Goal: Information Seeking & Learning: Find specific fact

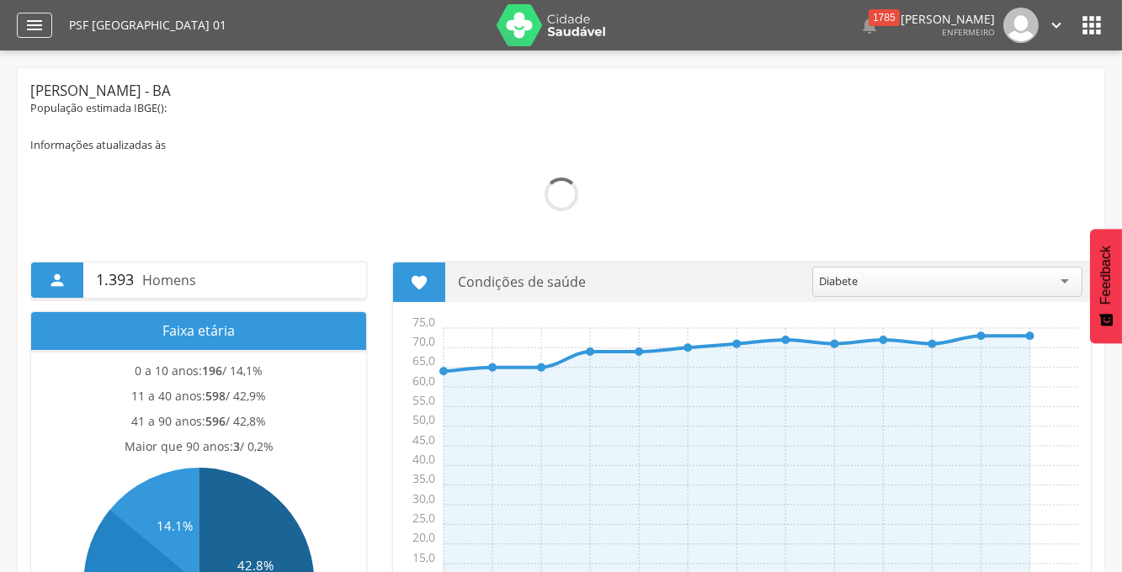
click at [43, 32] on icon "" at bounding box center [34, 25] width 20 height 20
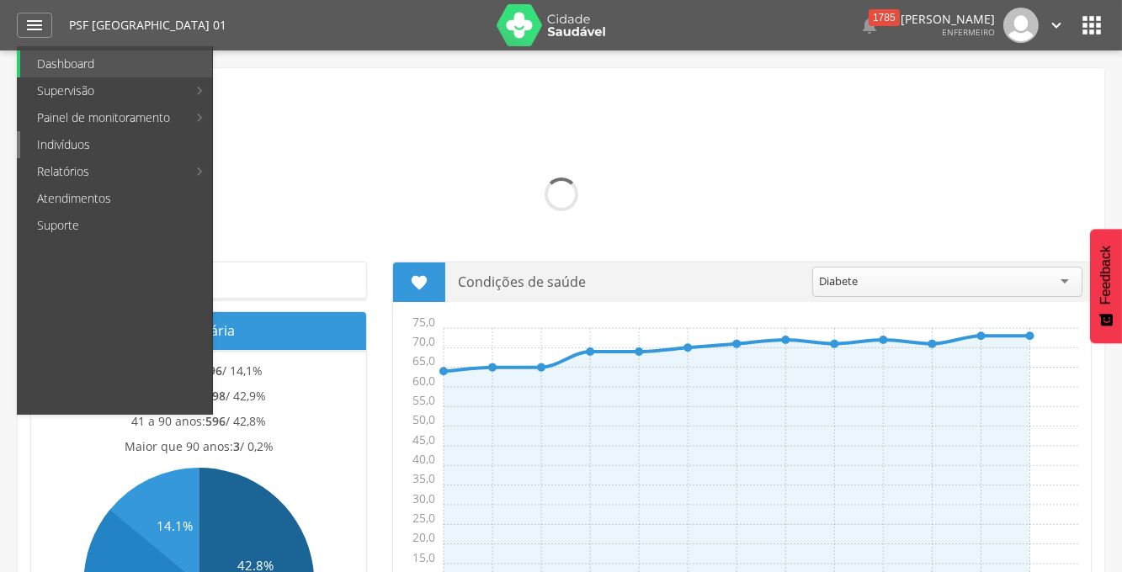
click at [67, 152] on link "Indivíduos" at bounding box center [116, 144] width 192 height 27
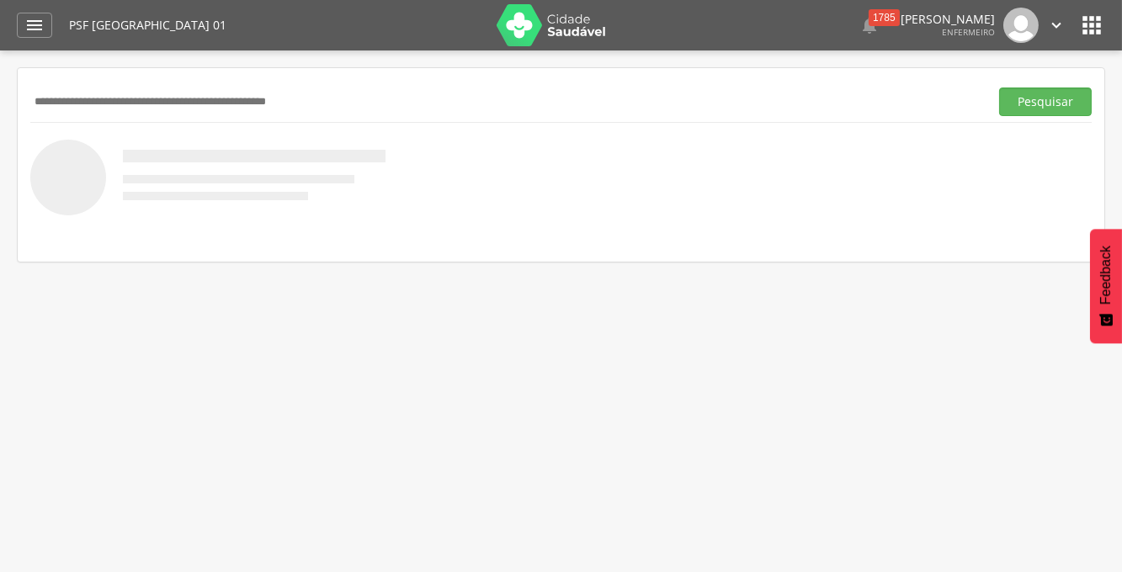
click at [113, 95] on input "text" at bounding box center [506, 102] width 952 height 29
paste input "**********"
click at [999, 88] on button "Pesquisar" at bounding box center [1045, 102] width 93 height 29
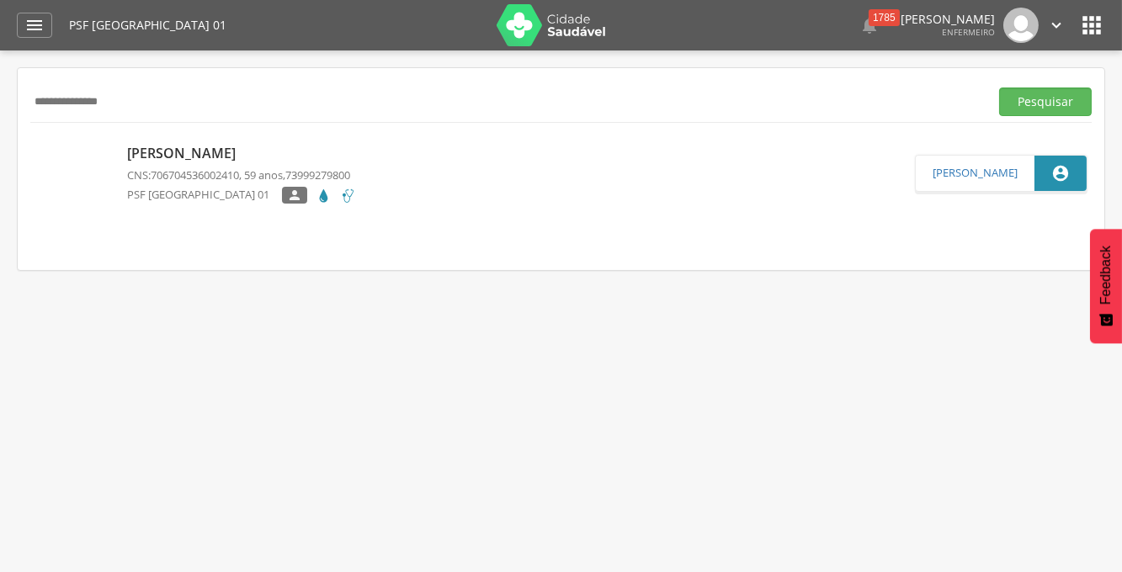
drag, startPoint x: 143, startPoint y: 101, endPoint x: 7, endPoint y: 109, distance: 136.6
click at [7, 109] on div " Supervisão  Distritos  Ubs Coordenador: - Teixeira de Freitas / BA Interval…" at bounding box center [561, 337] width 1122 height 572
type input "**********"
click at [999, 88] on button "Pesquisar" at bounding box center [1045, 102] width 93 height 29
click at [329, 285] on div " Supervisão  Distritos  Ubs Coordenador: - Teixeira de Freitas / BA Interval…" at bounding box center [561, 337] width 1122 height 572
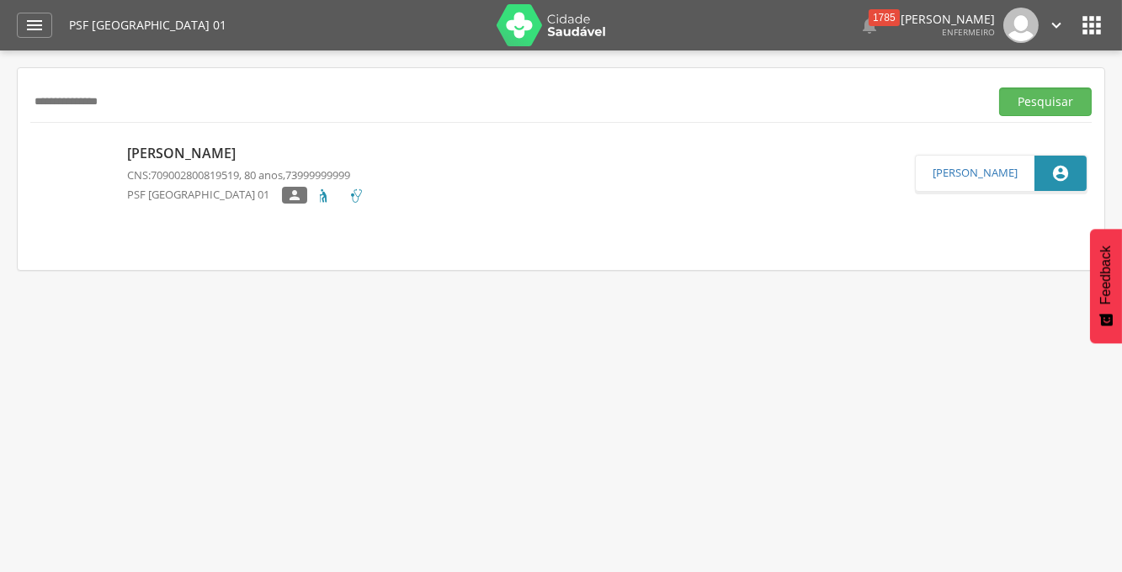
click at [202, 150] on p "[PERSON_NAME]" at bounding box center [245, 153] width 237 height 19
type input "**********"
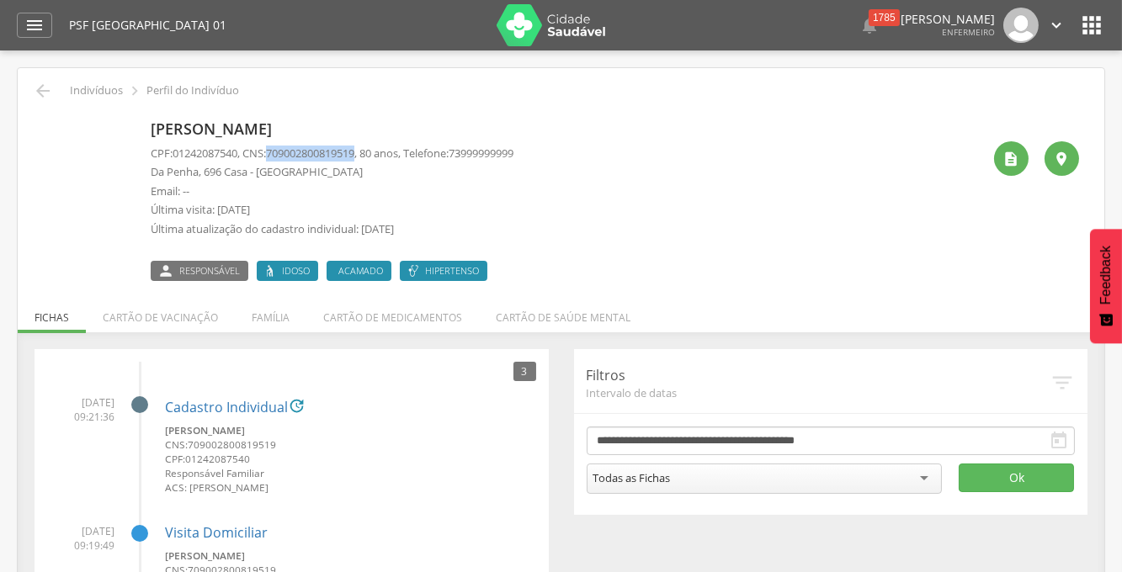
drag, startPoint x: 369, startPoint y: 150, endPoint x: 279, endPoint y: 146, distance: 90.1
click at [279, 146] on span "709002800819519" at bounding box center [310, 153] width 88 height 15
copy span "709002800819519"
drag, startPoint x: 242, startPoint y: 152, endPoint x: 171, endPoint y: 155, distance: 70.8
click at [171, 155] on p "CPF: 01242087540 , CNS: 709002800819519 , 80 anos, Telefone: 73999999999" at bounding box center [332, 154] width 363 height 16
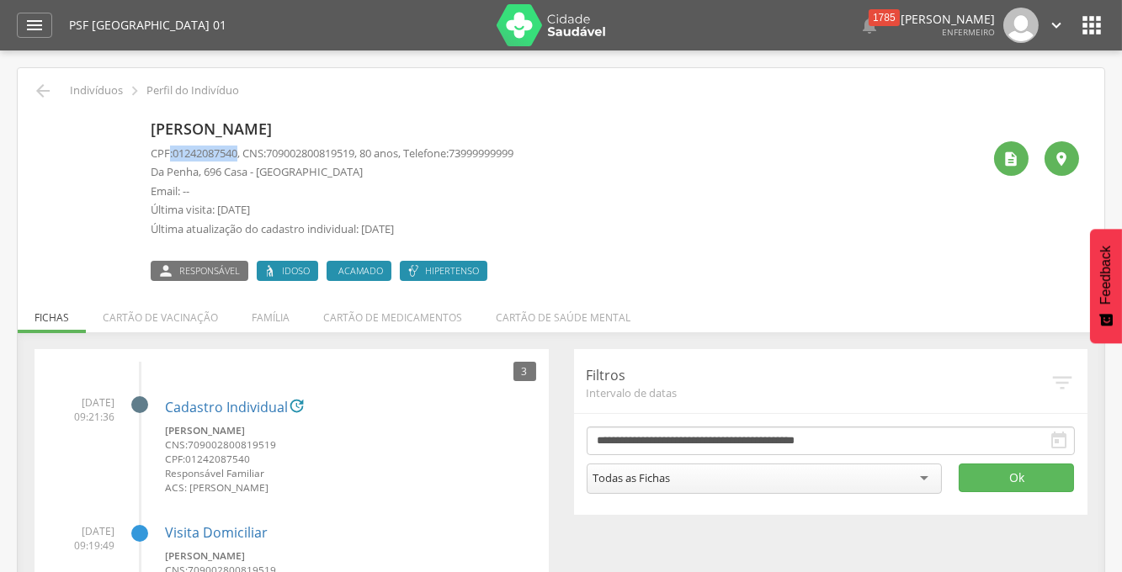
copy p ": 01242087540"
click at [1014, 158] on icon "" at bounding box center [1012, 159] width 17 height 17
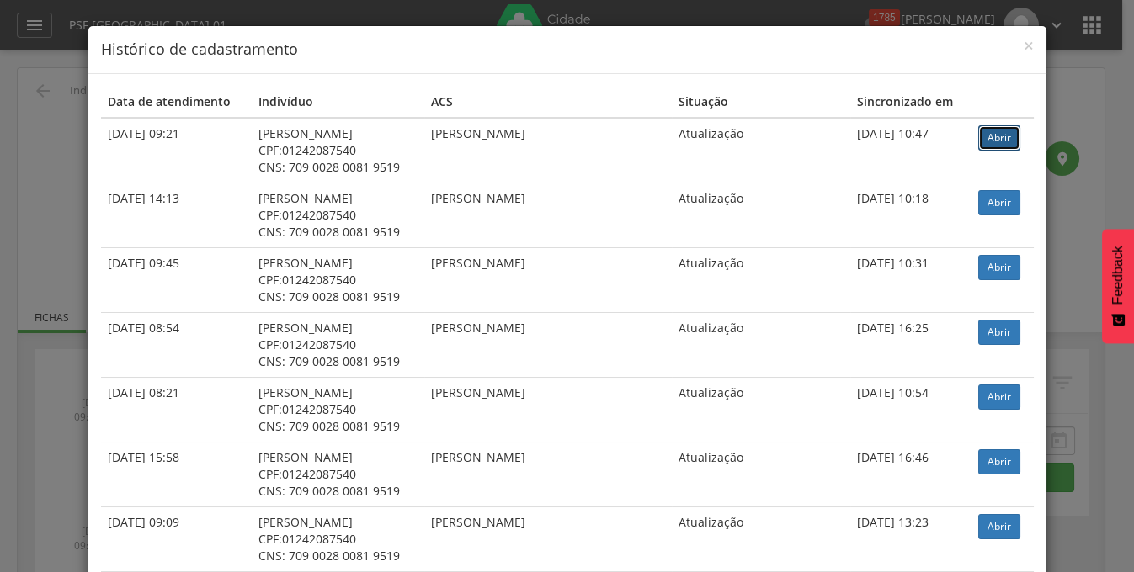
click at [991, 135] on link "Abrir" at bounding box center [999, 137] width 42 height 25
click at [1024, 44] on span "×" at bounding box center [1029, 46] width 10 height 24
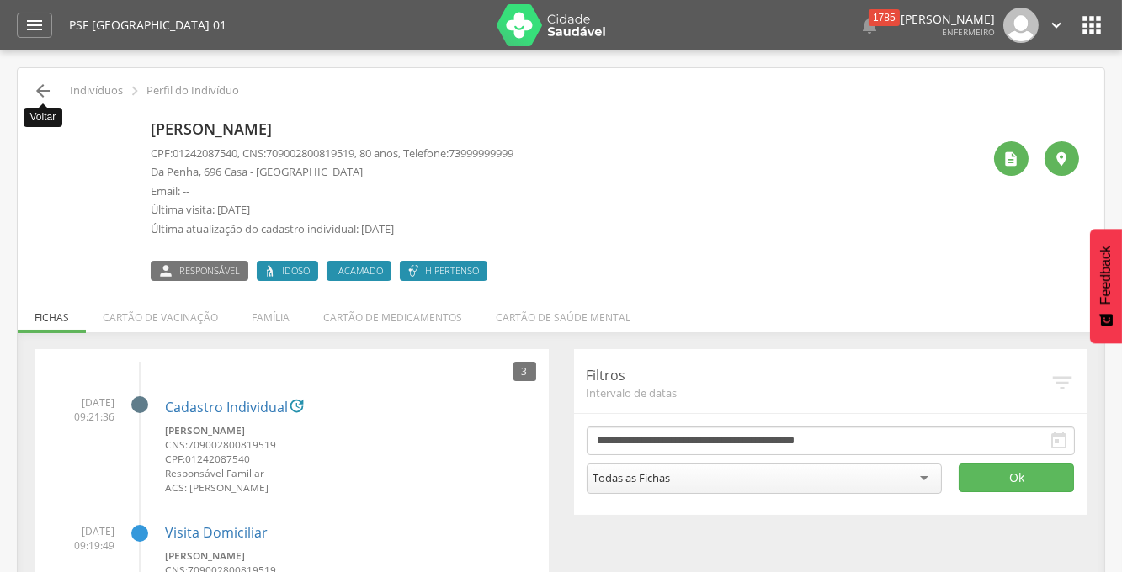
click at [41, 93] on icon "" at bounding box center [43, 91] width 20 height 20
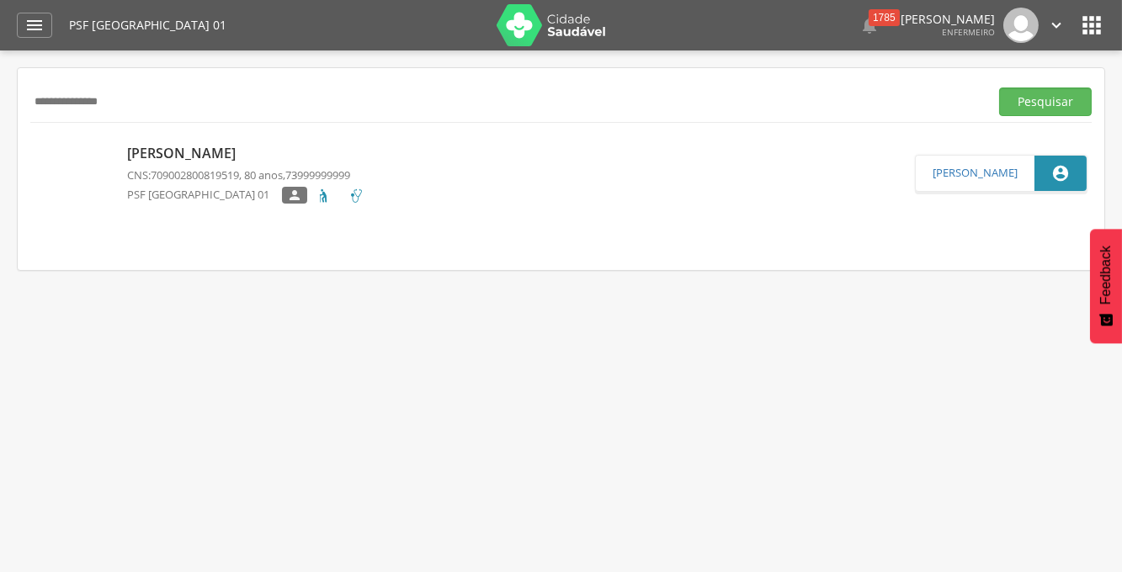
drag, startPoint x: 138, startPoint y: 103, endPoint x: -13, endPoint y: 103, distance: 151.5
click at [0, 103] on html " Dashboard Supervisão Produtividade Mapa da Cidade App desatualizado Última si…" at bounding box center [561, 286] width 1122 height 572
click at [999, 88] on button "Pesquisar" at bounding box center [1045, 102] width 93 height 29
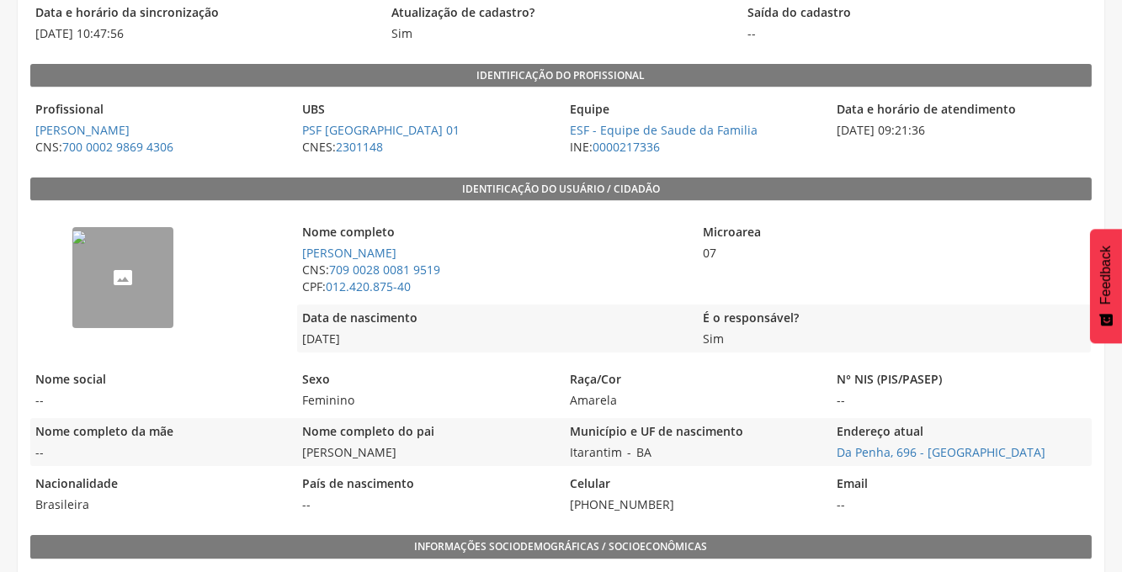
scroll to position [199, 0]
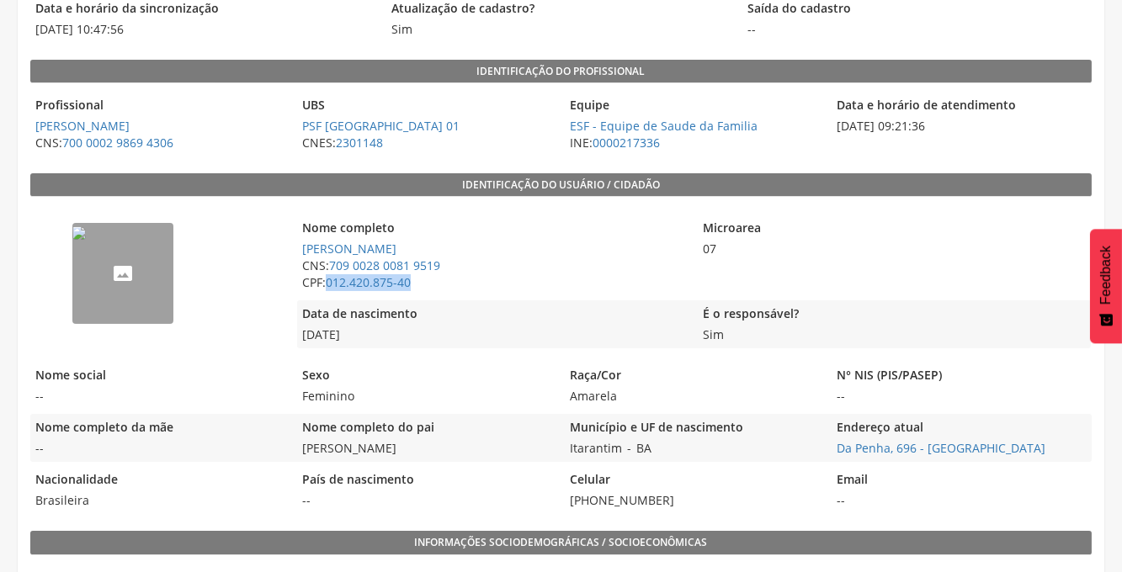
drag, startPoint x: 414, startPoint y: 288, endPoint x: 328, endPoint y: 281, distance: 87.0
click at [328, 281] on span "CPF: 012.420.875-40" at bounding box center [493, 282] width 392 height 17
copy span "012.420.875-40"
drag, startPoint x: 450, startPoint y: 267, endPoint x: 328, endPoint y: 269, distance: 122.1
click at [328, 269] on span "CNS: 709 0028 0081 9519" at bounding box center [493, 266] width 392 height 17
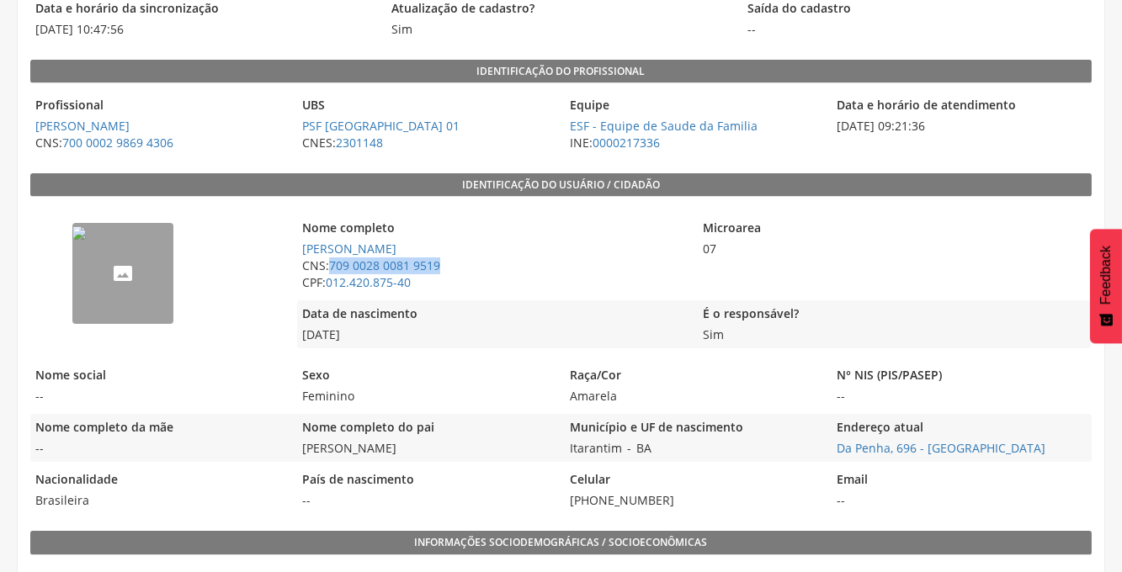
copy span "709 0028 0081 9519"
drag, startPoint x: 438, startPoint y: 242, endPoint x: 295, endPoint y: 247, distance: 143.2
click at [295, 247] on div "-- Nome completo [PERSON_NAME] CNS: 709 0028 0081 9519 CPF: 012.420.875-40 Micr…" at bounding box center [561, 281] width 1062 height 152
drag, startPoint x: 295, startPoint y: 247, endPoint x: 495, endPoint y: 239, distance: 200.5
click at [495, 241] on span "[PERSON_NAME]" at bounding box center [493, 249] width 392 height 17
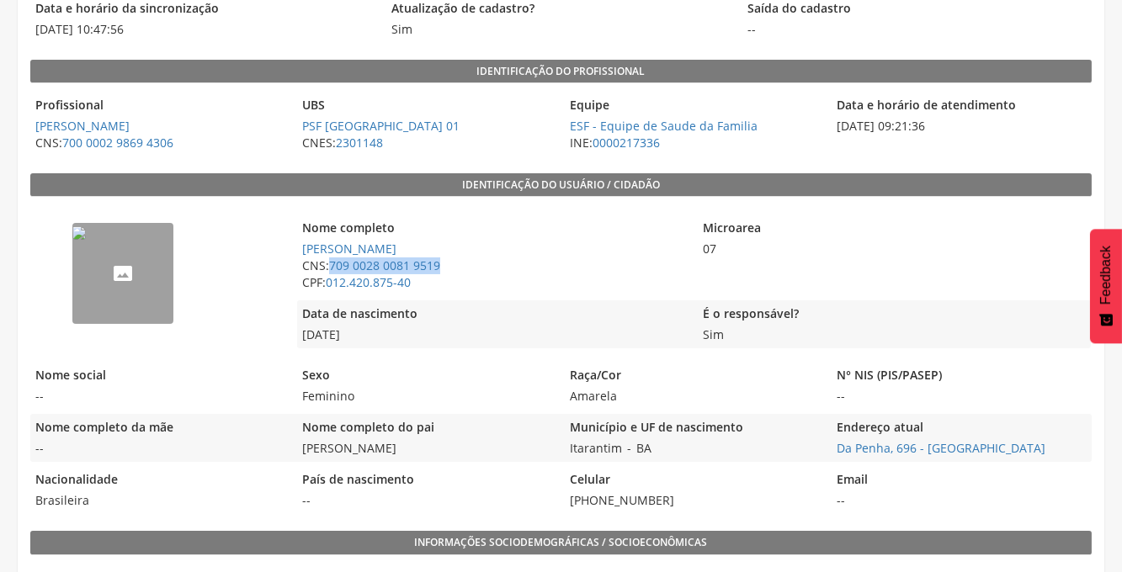
click at [440, 252] on span "[PERSON_NAME]" at bounding box center [493, 249] width 392 height 17
drag, startPoint x: 442, startPoint y: 250, endPoint x: 303, endPoint y: 252, distance: 138.9
click at [303, 252] on span "[PERSON_NAME]" at bounding box center [493, 249] width 392 height 17
copy link "[PERSON_NAME]"
drag, startPoint x: 421, startPoint y: 446, endPoint x: 286, endPoint y: 441, distance: 134.8
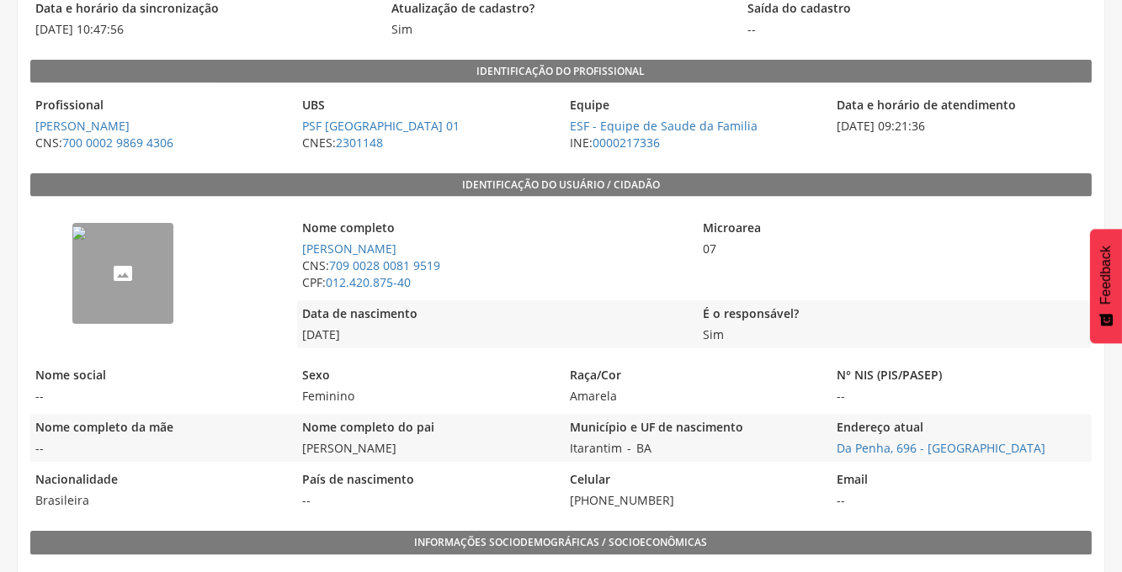
click at [286, 441] on div "Nome completo da mãe -- Nome completo do pai [PERSON_NAME] Município e UF de na…" at bounding box center [561, 438] width 1062 height 48
drag, startPoint x: 286, startPoint y: 441, endPoint x: 445, endPoint y: 456, distance: 159.8
click at [445, 456] on div "Nome completo do pai [PERSON_NAME]" at bounding box center [426, 438] width 258 height 48
click at [421, 448] on span "[PERSON_NAME]" at bounding box center [426, 448] width 258 height 17
drag, startPoint x: 429, startPoint y: 447, endPoint x: 460, endPoint y: 442, distance: 31.6
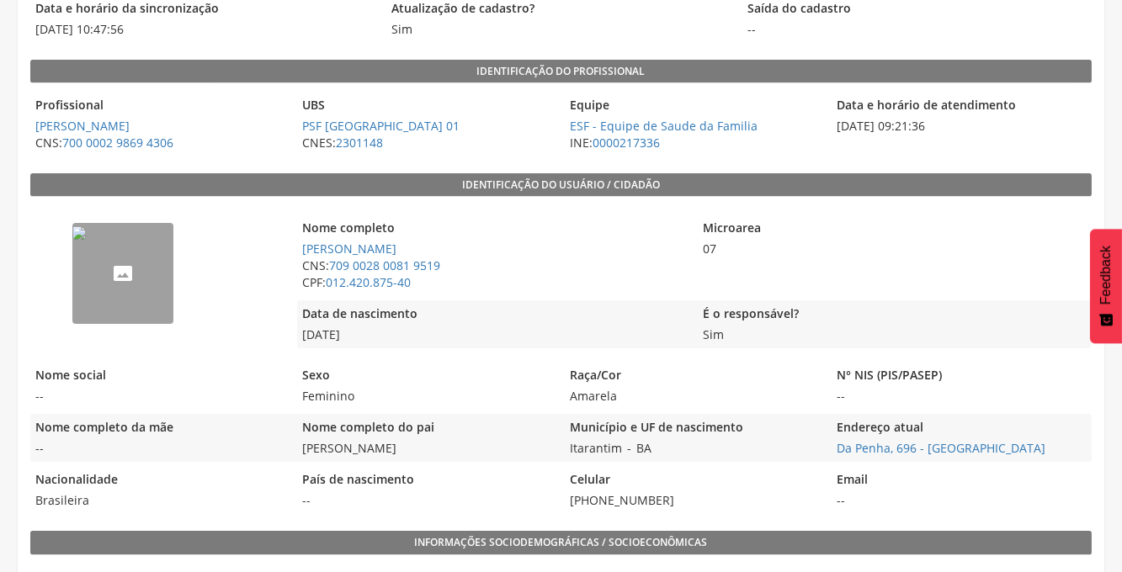
click at [429, 447] on span "[PERSON_NAME]" at bounding box center [426, 448] width 258 height 17
click at [474, 438] on div "Nome completo do pai [PERSON_NAME]" at bounding box center [426, 438] width 258 height 48
click at [453, 423] on legend "Nome completo do pai" at bounding box center [426, 428] width 258 height 19
click at [425, 436] on legend "Nome completo do pai" at bounding box center [426, 428] width 258 height 19
drag, startPoint x: 423, startPoint y: 445, endPoint x: 305, endPoint y: 445, distance: 117.9
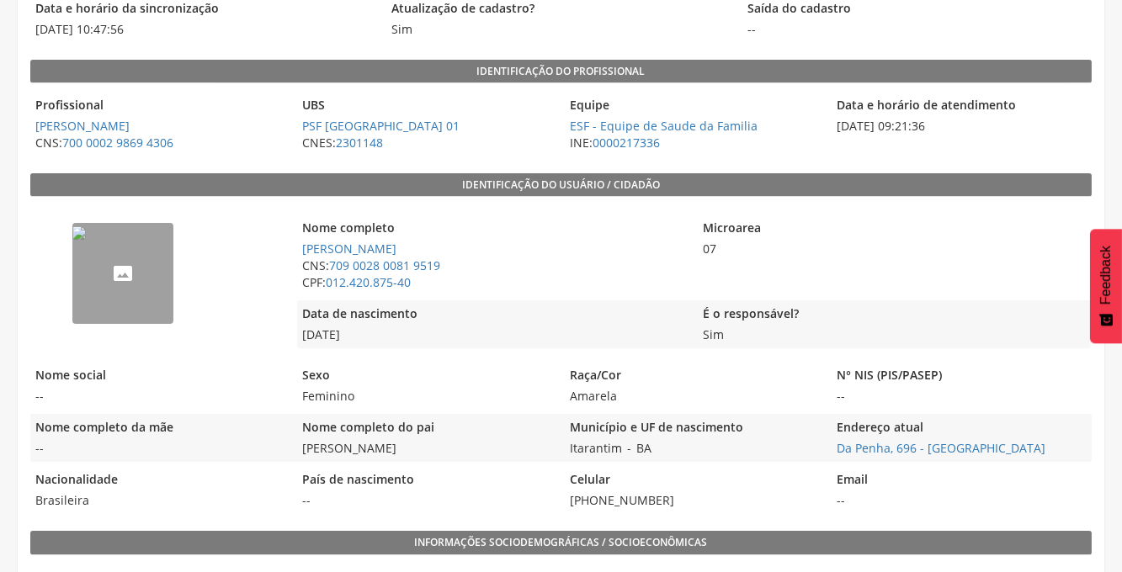
click at [305, 445] on span "[PERSON_NAME]" at bounding box center [426, 448] width 258 height 17
copy span "[PERSON_NAME]"
drag, startPoint x: 653, startPoint y: 453, endPoint x: 560, endPoint y: 443, distance: 94.0
click at [560, 443] on div "Nome completo da mãe -- Nome completo do pai [PERSON_NAME] Município e UF de na…" at bounding box center [561, 438] width 1062 height 48
drag, startPoint x: 560, startPoint y: 443, endPoint x: 487, endPoint y: 434, distance: 73.0
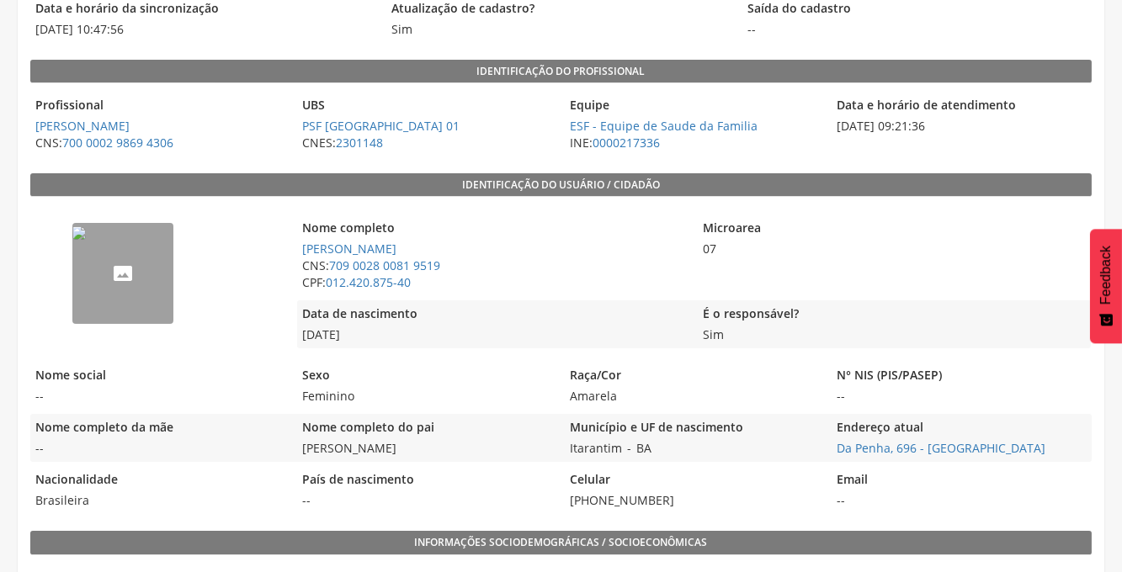
click at [487, 434] on legend "Nome completo do pai" at bounding box center [426, 428] width 258 height 19
drag, startPoint x: 657, startPoint y: 501, endPoint x: 561, endPoint y: 500, distance: 96.0
click at [561, 500] on div "Nacionalidade Brasileira País de nascimento -- Celular [PHONE_NUMBER] Email --" at bounding box center [561, 490] width 1062 height 48
copy span "[PHONE_NUMBER]"
